Goal: Task Accomplishment & Management: Use online tool/utility

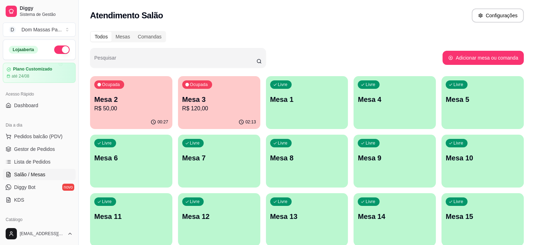
scroll to position [131, 0]
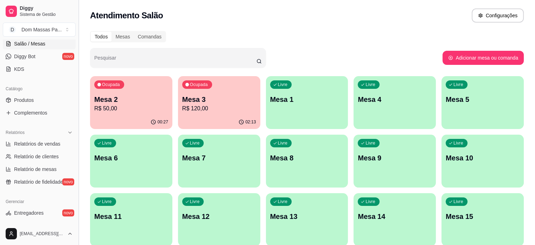
click at [77, 42] on button "Toggle Sidebar" at bounding box center [79, 122] width 6 height 245
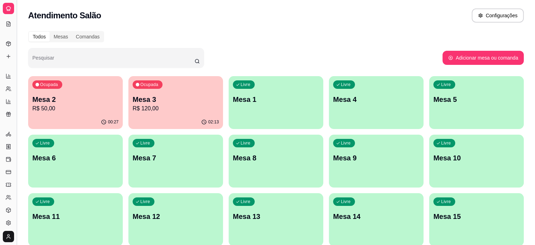
click at [77, 42] on div "Todos Mesas Comandas" at bounding box center [66, 36] width 76 height 11
click at [12, 31] on div "Catálogo" at bounding box center [8, 32] width 11 height 11
click at [15, 32] on button "Toggle Sidebar" at bounding box center [17, 122] width 6 height 245
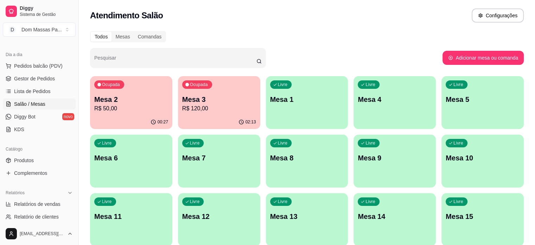
scroll to position [69, 0]
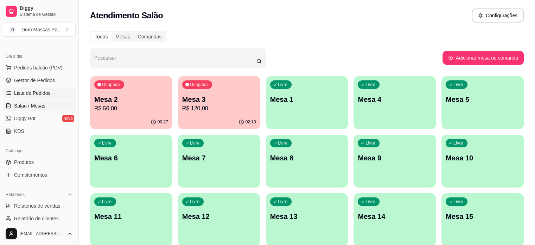
click at [32, 92] on span "Lista de Pedidos" at bounding box center [32, 92] width 37 height 7
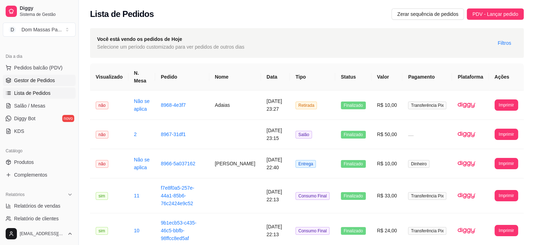
click at [30, 81] on span "Gestor de Pedidos" at bounding box center [34, 80] width 41 height 7
